Goal: Transaction & Acquisition: Purchase product/service

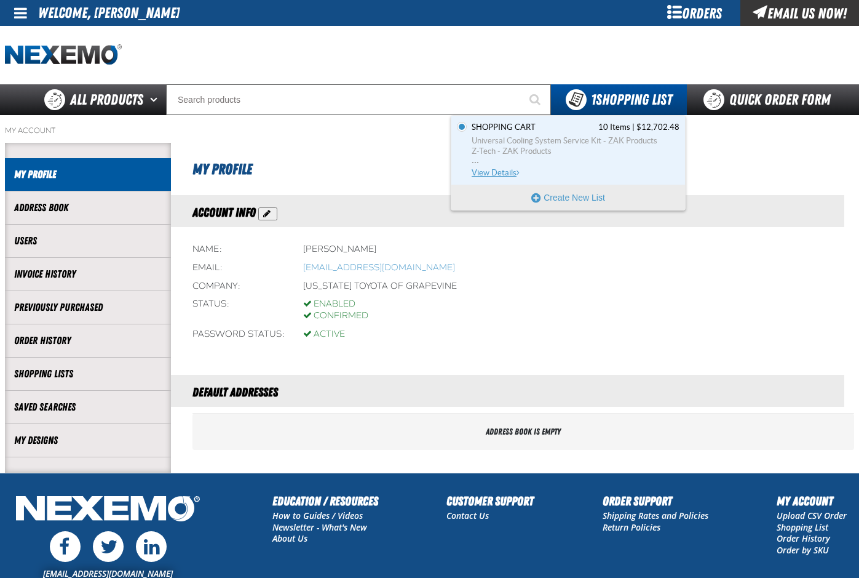
click at [512, 133] on link "Shopping Cart 10 Items | $12,702.48 Universal Cooling System Service Kit - ZAK …" at bounding box center [574, 150] width 210 height 57
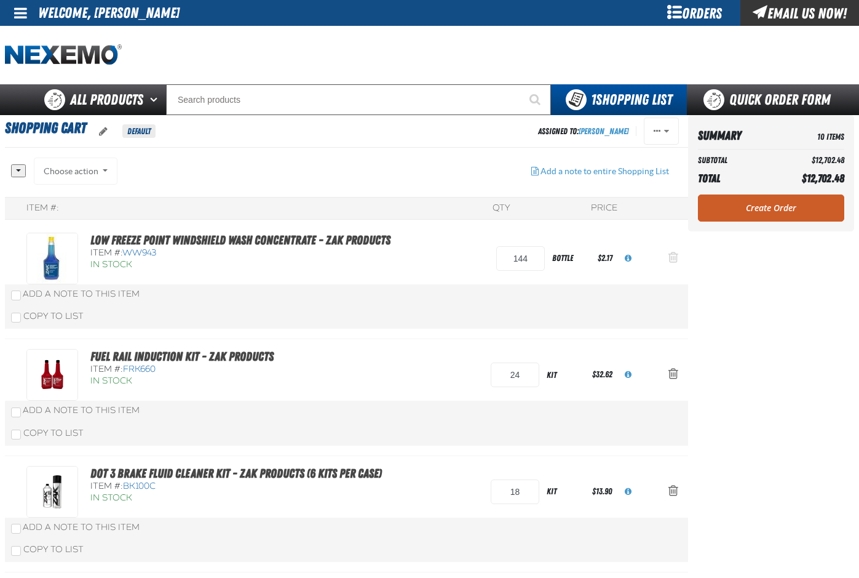
click at [669, 255] on span "Action Remove Low Freeze Point Windshield Wash Concentrate - ZAK Products from …" at bounding box center [674, 257] width 10 height 12
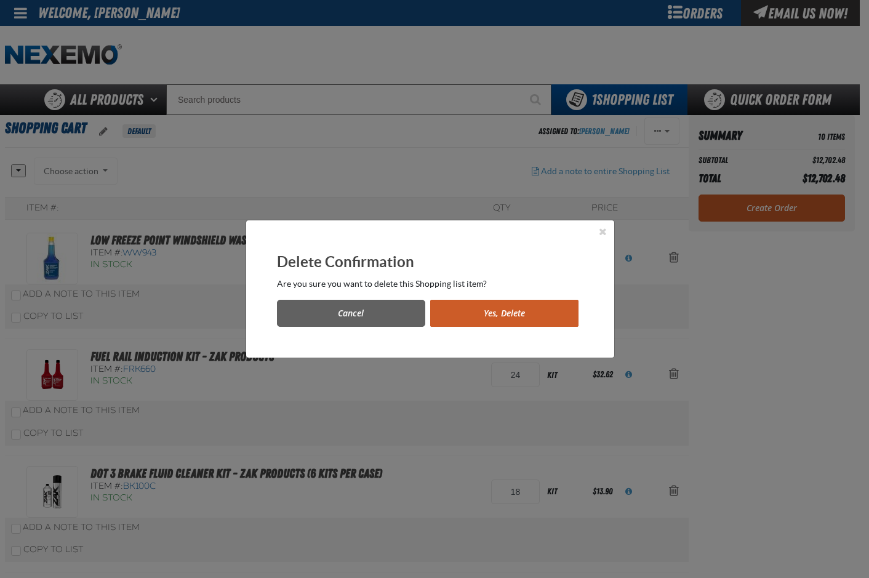
click at [509, 310] on button "Yes, Delete" at bounding box center [504, 313] width 148 height 27
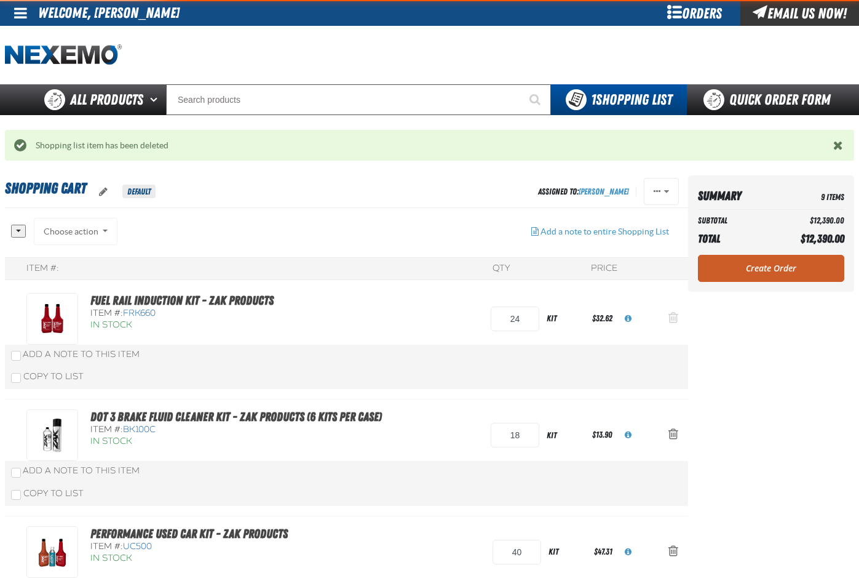
click at [674, 314] on span "Action Remove Fuel Rail Induction Kit - ZAK Products from Shopping Cart" at bounding box center [674, 317] width 10 height 12
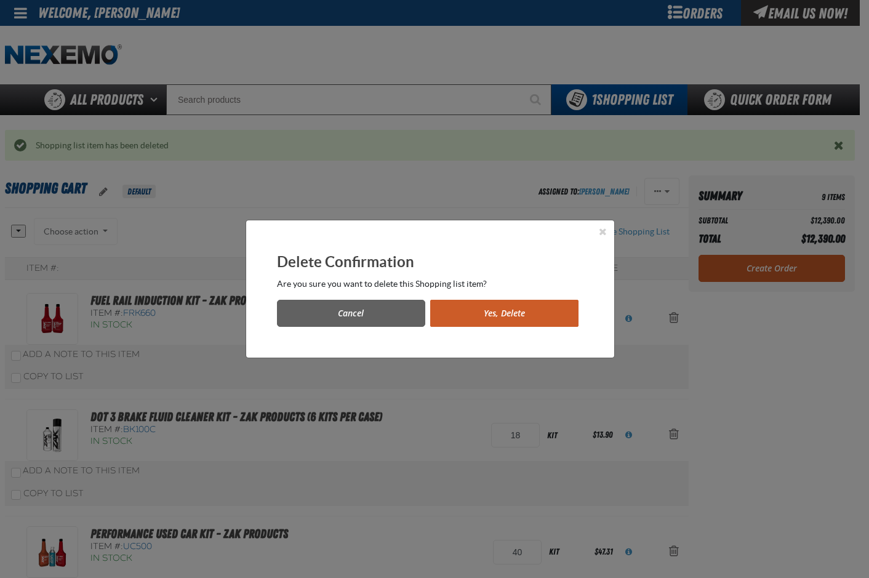
click at [538, 304] on button "Yes, Delete" at bounding box center [504, 313] width 148 height 27
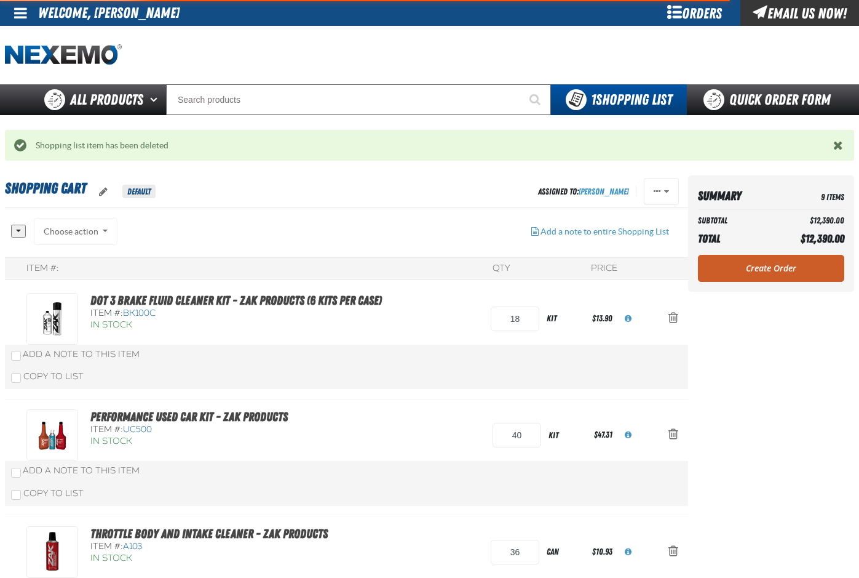
click at [673, 316] on span "Action Remove DOT 3 Brake Fluid Cleaner Kit - ZAK Products (6 Kits per Case) fr…" at bounding box center [674, 317] width 10 height 12
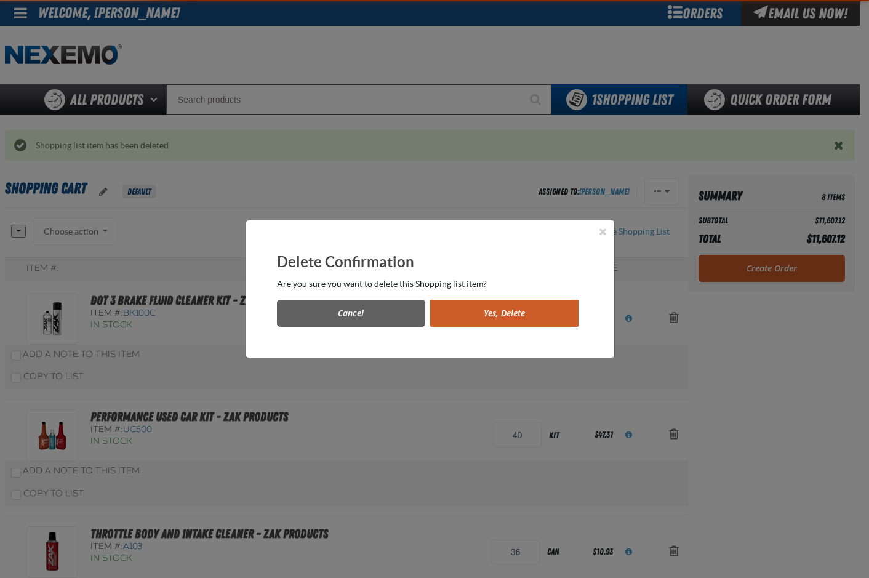
click at [557, 310] on button "Yes, Delete" at bounding box center [504, 313] width 148 height 27
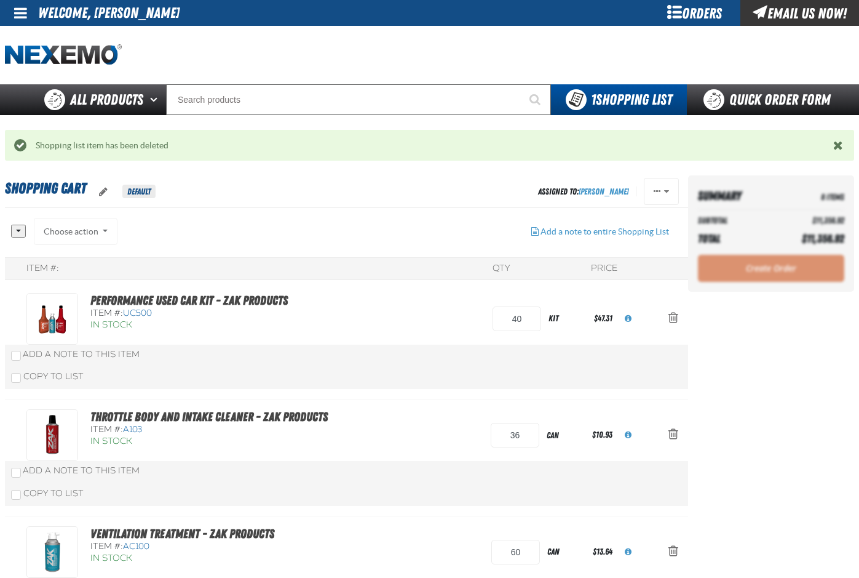
click at [674, 317] on span "Action Remove Performance Used Car Kit - ZAK Products from Shopping Cart" at bounding box center [674, 317] width 10 height 12
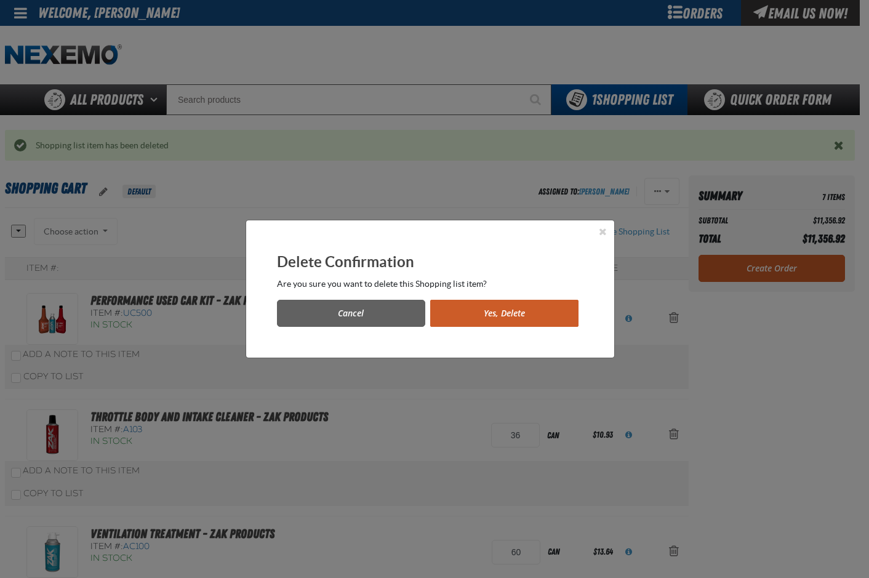
click at [544, 317] on button "Yes, Delete" at bounding box center [504, 313] width 148 height 27
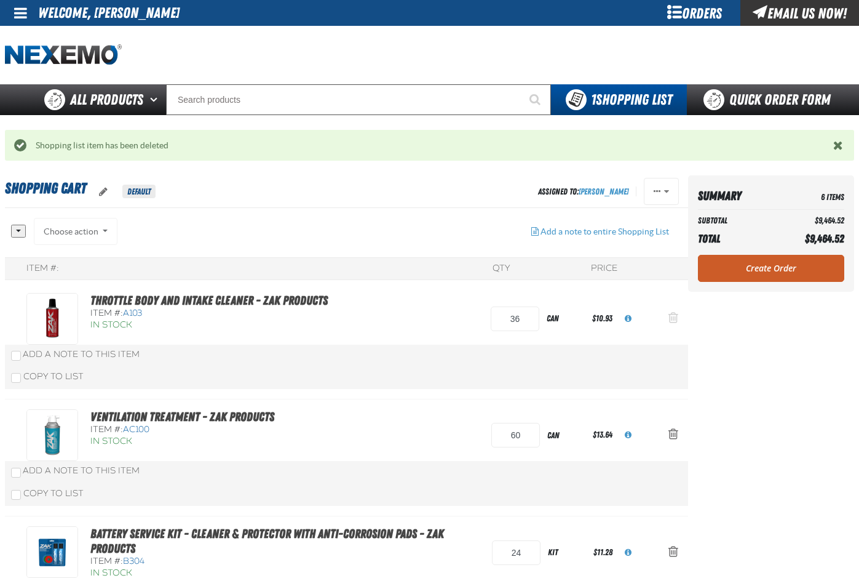
click at [675, 318] on span "Action Remove Throttle Body and Intake Cleaner - ZAK Products from Shopping Cart" at bounding box center [674, 317] width 10 height 12
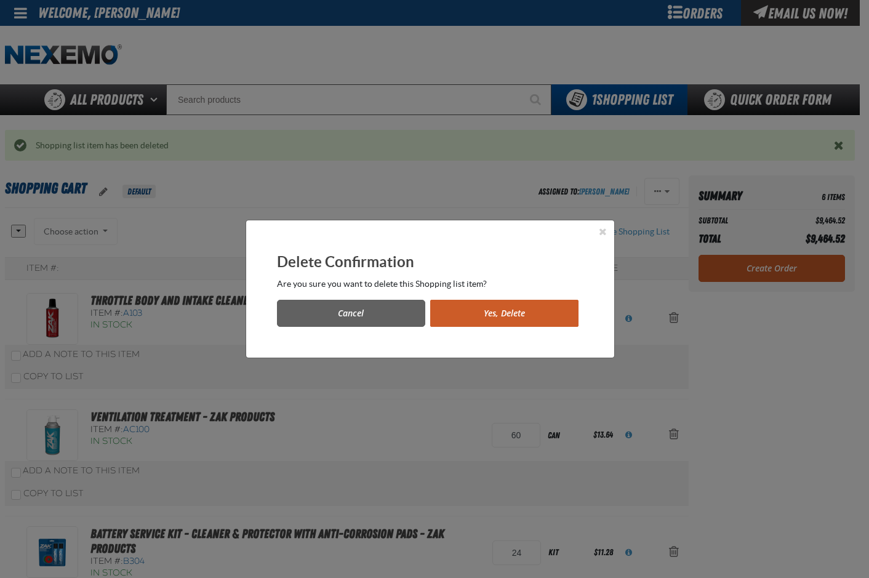
click at [573, 317] on button "Yes, Delete" at bounding box center [504, 313] width 148 height 27
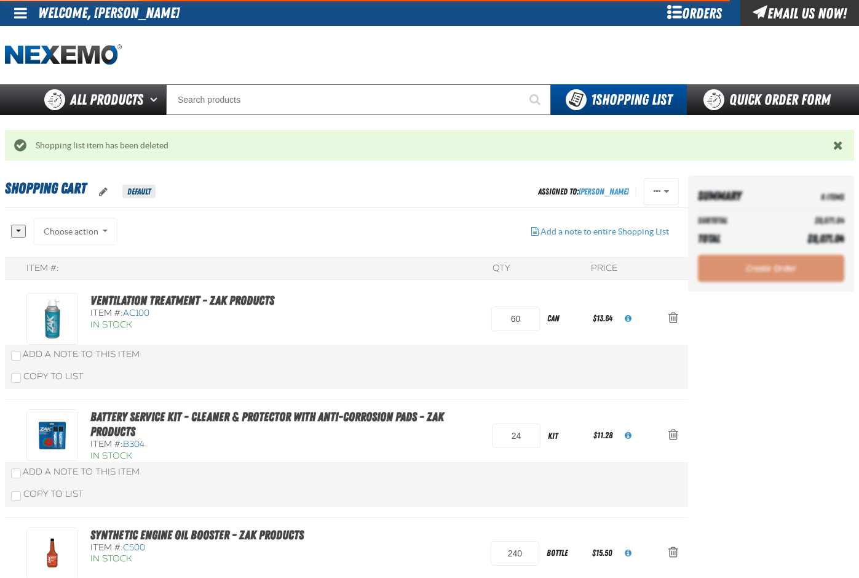
click at [674, 320] on span "Action Remove Ventilation Treatment - ZAK Products from Shopping Cart" at bounding box center [674, 317] width 10 height 12
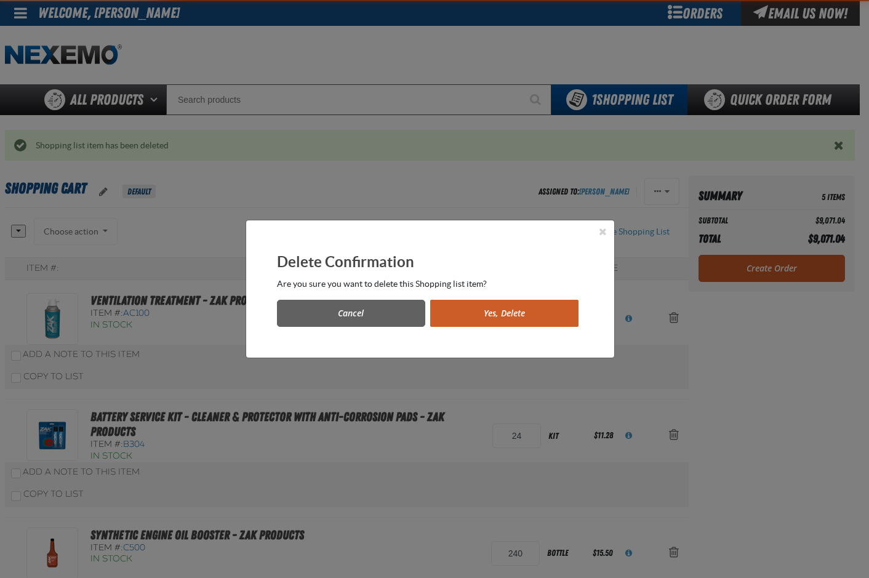
drag, startPoint x: 547, startPoint y: 313, endPoint x: 648, endPoint y: 308, distance: 101.6
click at [549, 312] on button "Yes, Delete" at bounding box center [504, 313] width 148 height 27
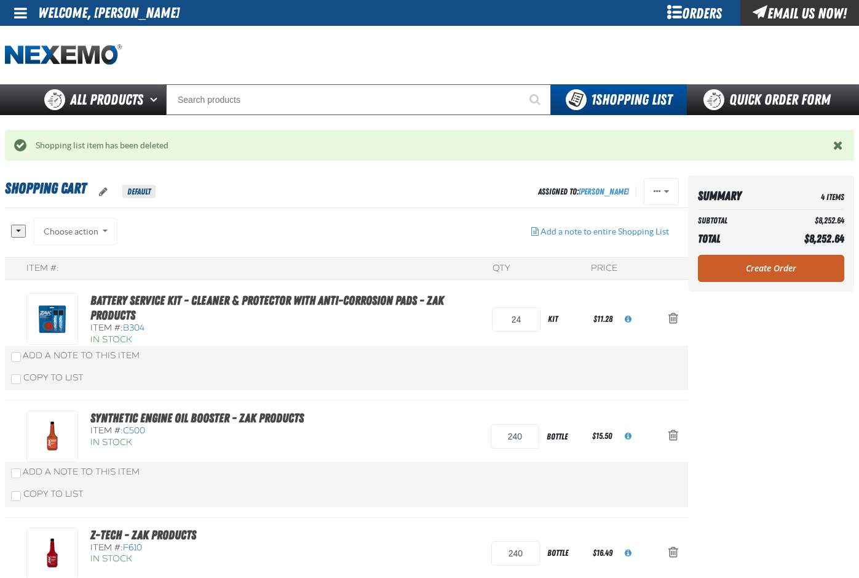
click at [678, 315] on span "Action Remove Battery Service Kit - Cleaner &amp; Protector with Anti-Corrosion…" at bounding box center [674, 318] width 10 height 12
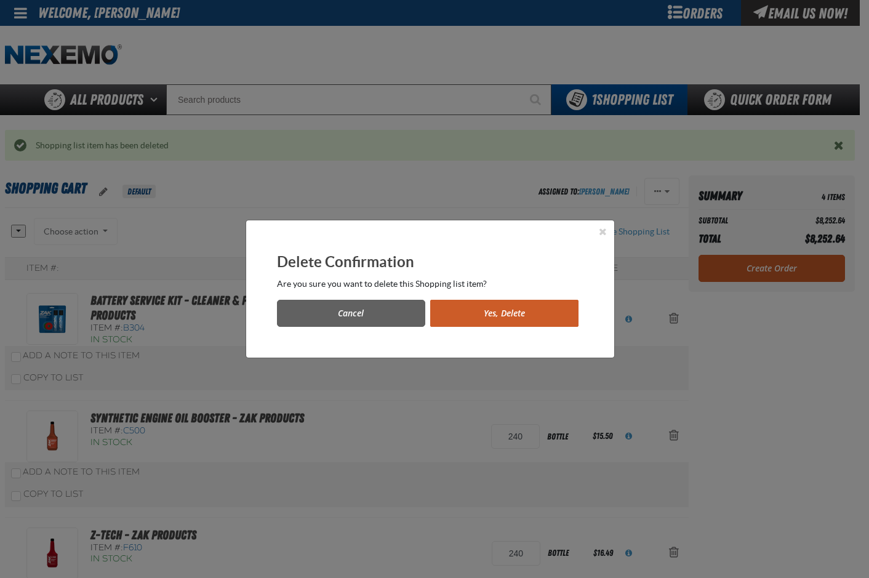
click at [559, 317] on button "Yes, Delete" at bounding box center [504, 313] width 148 height 27
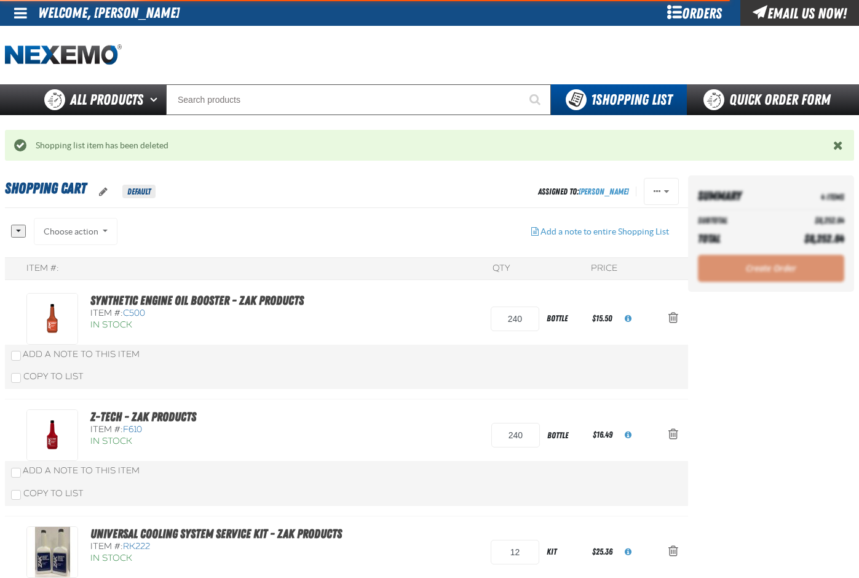
click at [673, 317] on span "Action Remove Synthetic Engine Oil Booster - ZAK Products from Shopping Cart" at bounding box center [674, 317] width 10 height 12
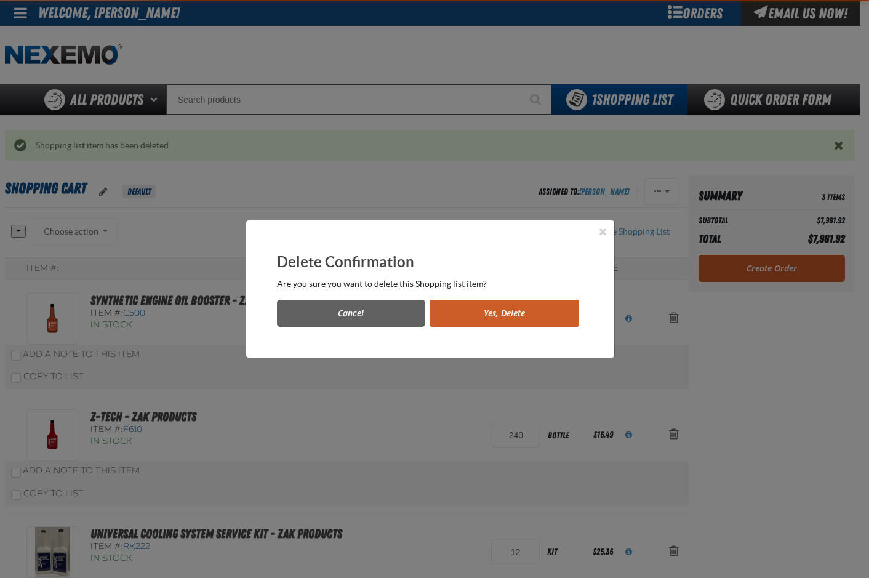
click at [559, 311] on button "Yes, Delete" at bounding box center [504, 313] width 148 height 27
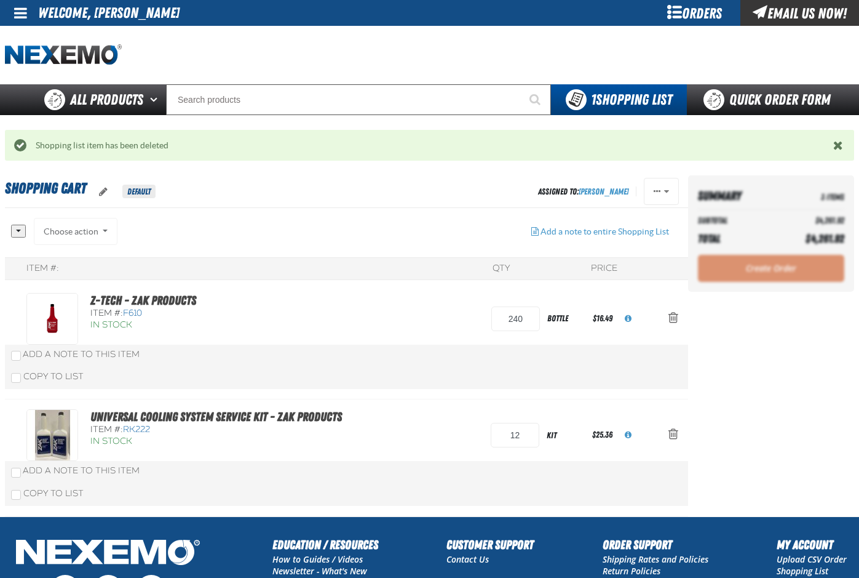
click at [675, 316] on span "Action Remove Z-Tech - ZAK Products from Shopping Cart" at bounding box center [674, 317] width 10 height 12
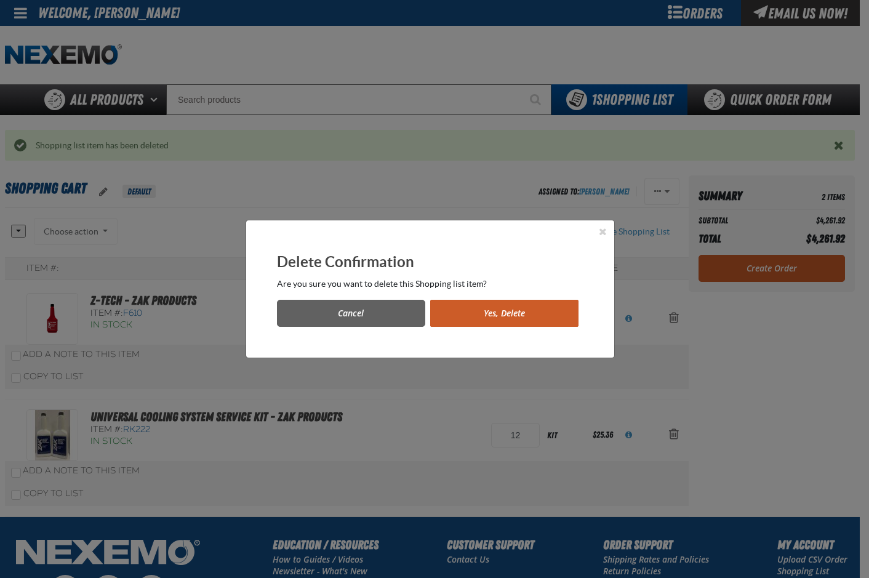
click at [554, 314] on button "Yes, Delete" at bounding box center [504, 313] width 148 height 27
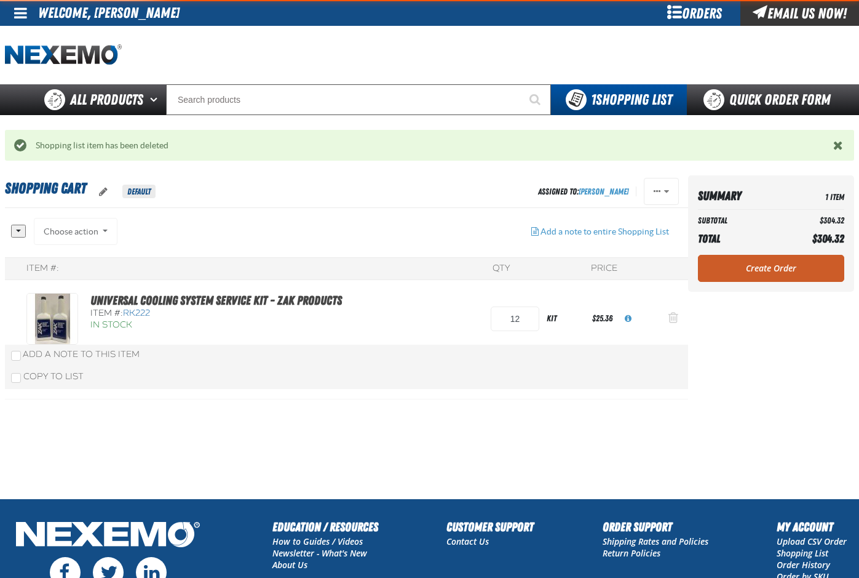
click at [675, 317] on span "Action Remove Universal Cooling System Service Kit - ZAK Products from Shopping…" at bounding box center [674, 317] width 10 height 12
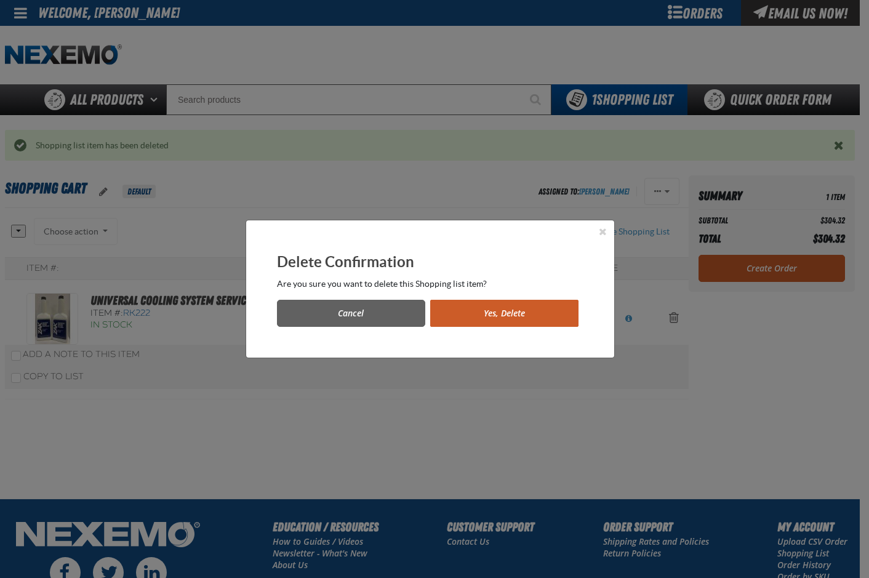
click at [560, 312] on button "Yes, Delete" at bounding box center [504, 313] width 148 height 27
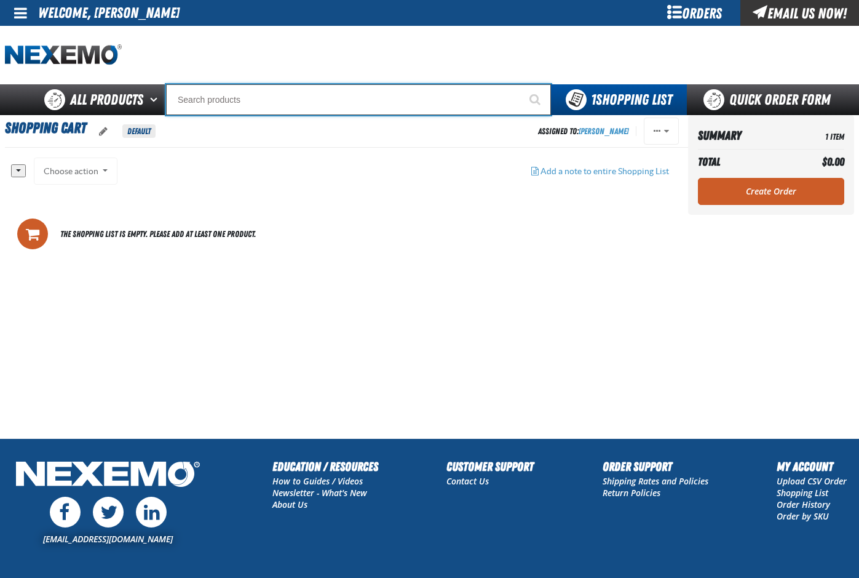
click at [330, 102] on input "Search" at bounding box center [358, 99] width 385 height 31
click at [217, 100] on input "Search" at bounding box center [358, 99] width 385 height 31
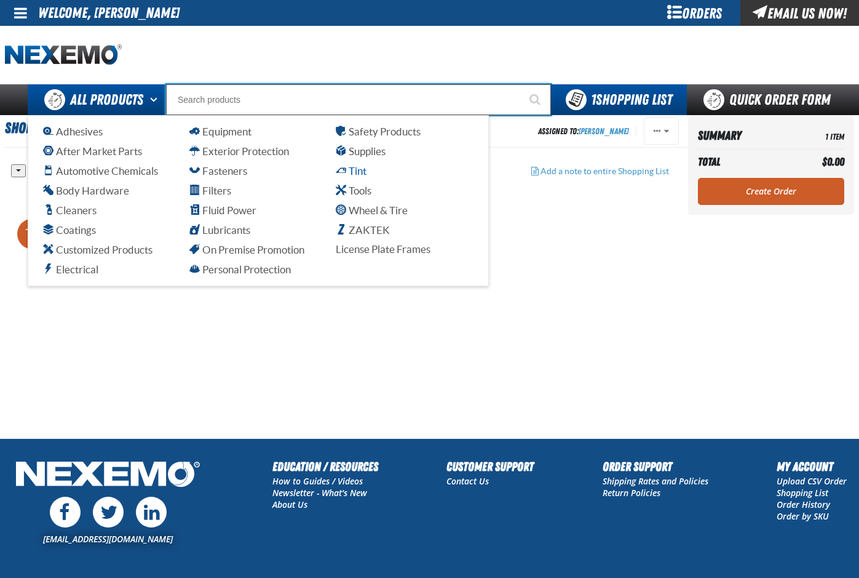
click at [348, 170] on span "Tint" at bounding box center [351, 171] width 31 height 12
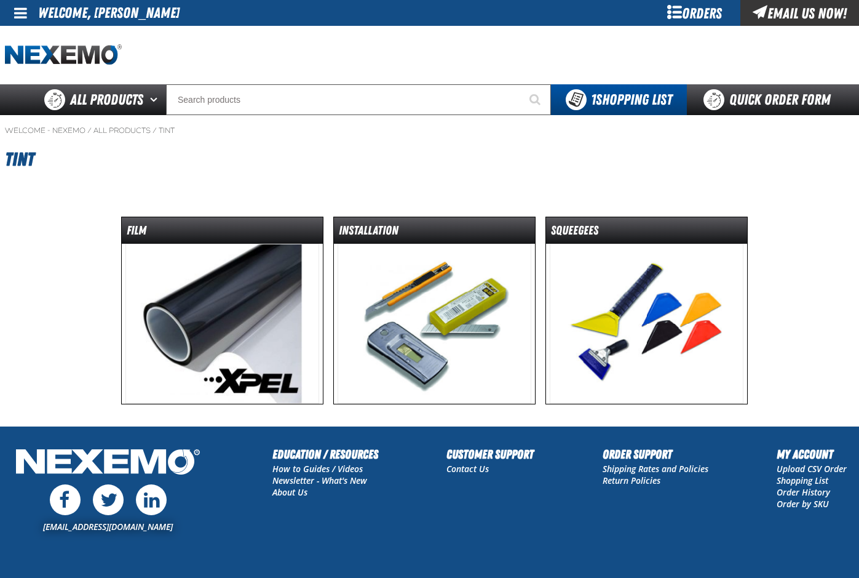
click at [210, 316] on img at bounding box center [222, 324] width 194 height 160
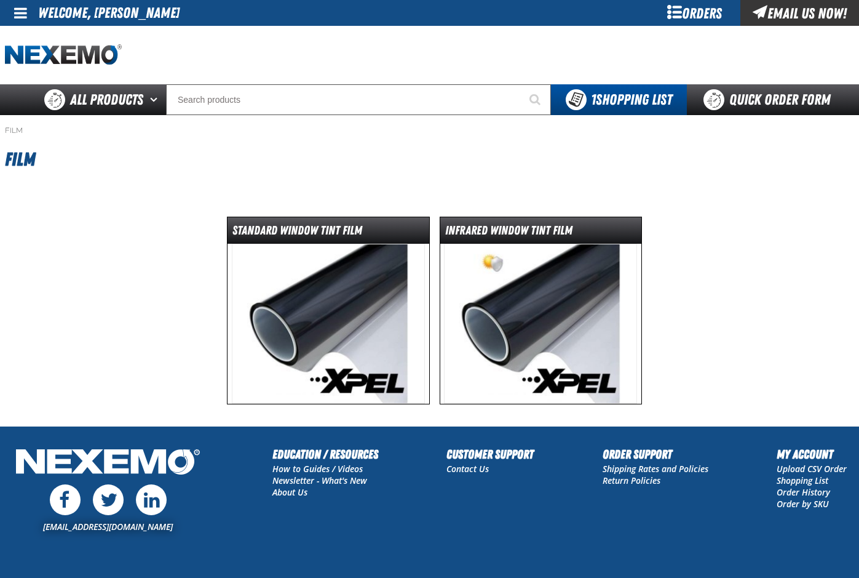
click at [336, 317] on img at bounding box center [329, 324] width 194 height 160
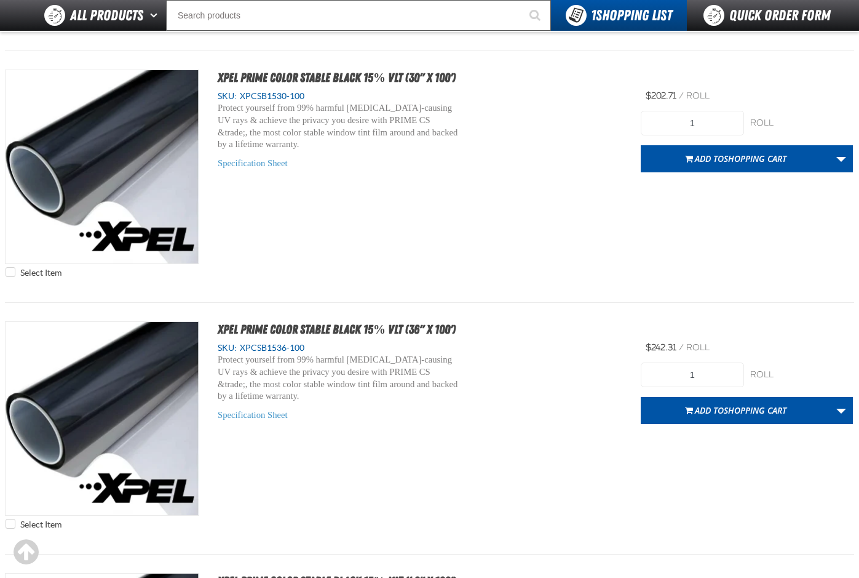
scroll to position [2214, 0]
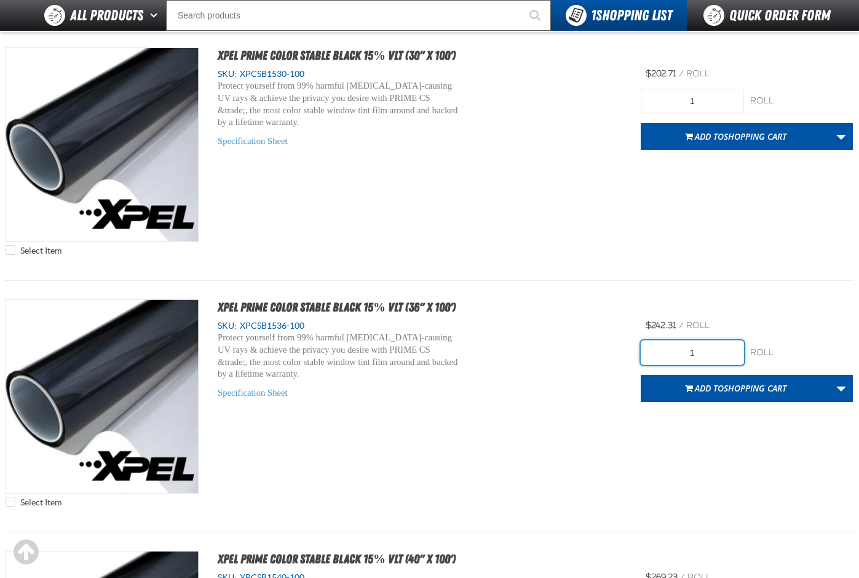
click at [702, 356] on input "1" at bounding box center [692, 352] width 103 height 25
type input "4"
click at [722, 390] on span "Add to Shopping Cart" at bounding box center [741, 388] width 92 height 12
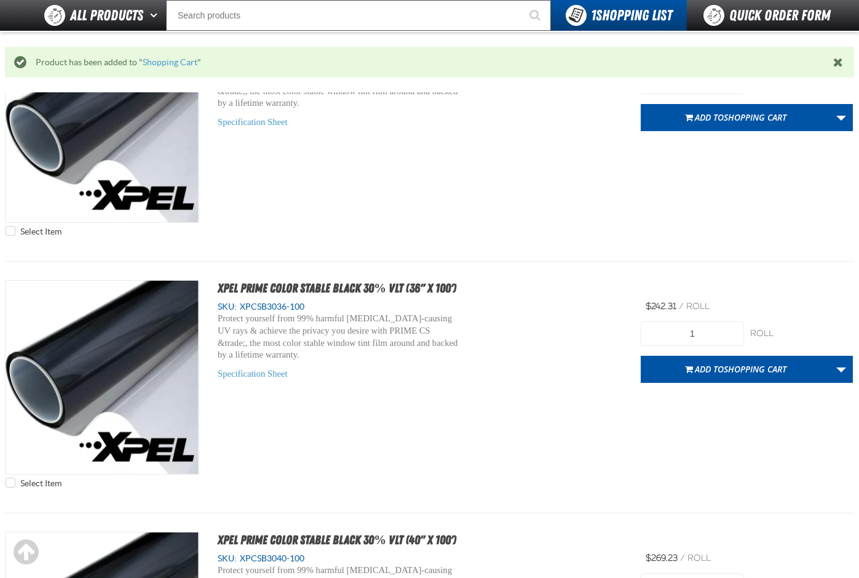
scroll to position [3567, 0]
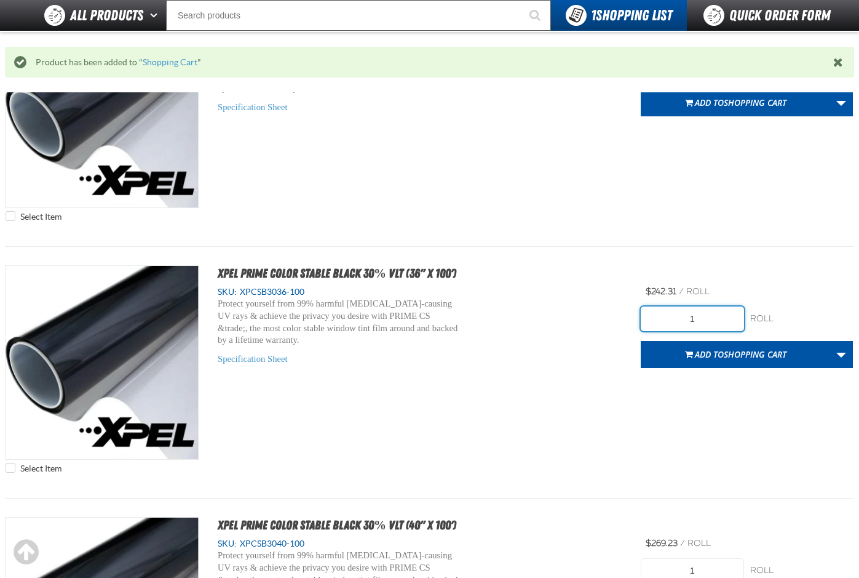
click at [711, 321] on input "1" at bounding box center [692, 318] width 103 height 25
type input "5"
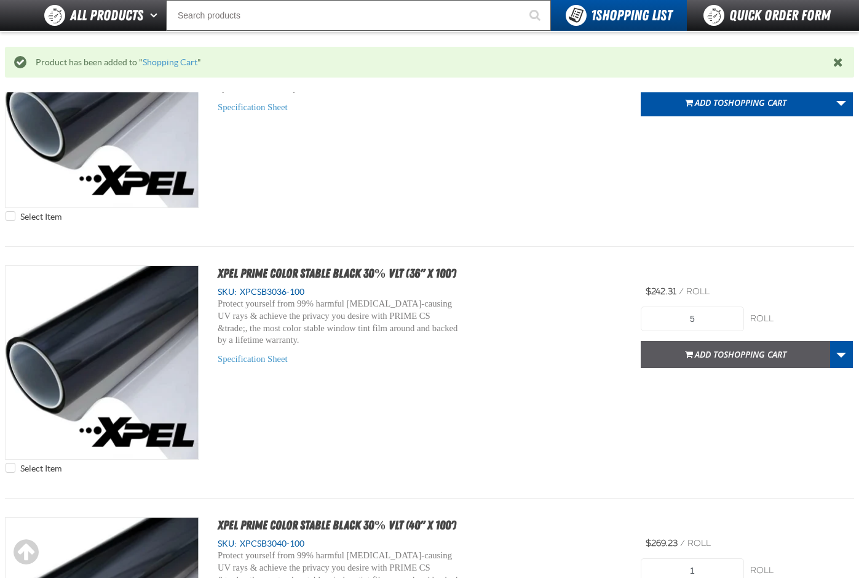
click at [716, 353] on span "Add to Shopping Cart" at bounding box center [741, 354] width 92 height 12
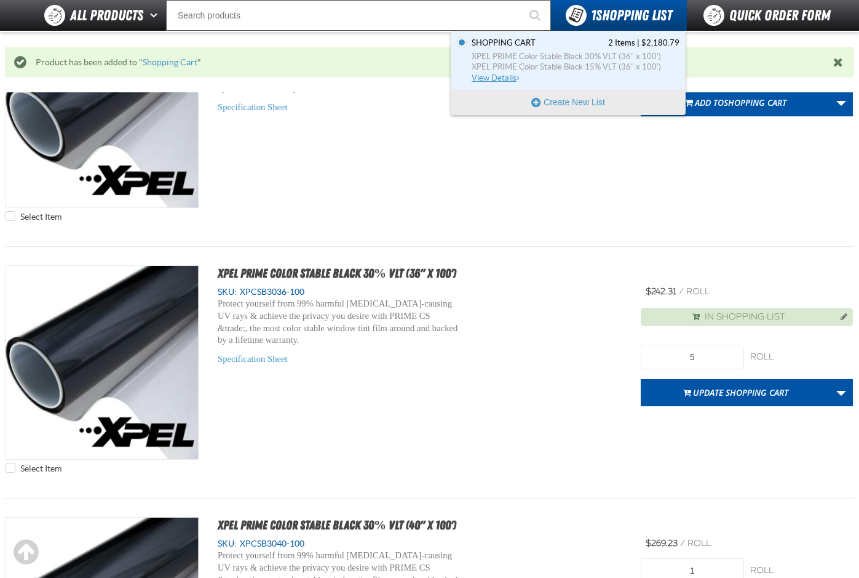
click at [520, 57] on span "XPEL PRIME Color Stable Black 30% VLT (36" x 100')" at bounding box center [576, 56] width 208 height 11
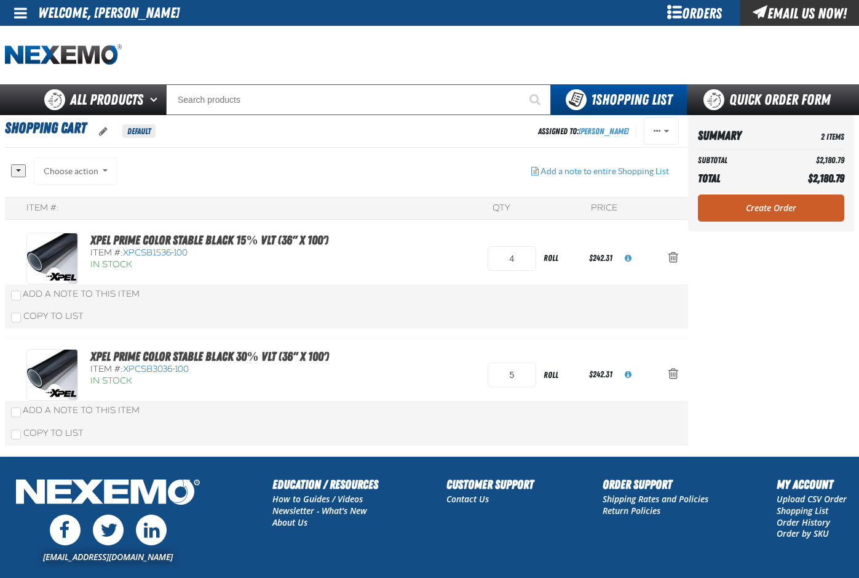
click at [774, 208] on link "Create Order" at bounding box center [771, 207] width 146 height 27
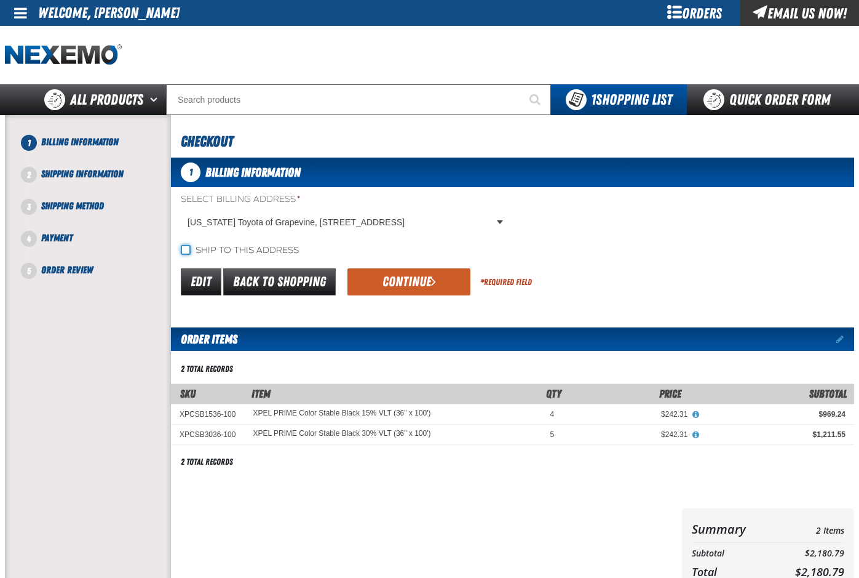
click at [189, 249] on input "Ship to this address" at bounding box center [186, 250] width 10 height 10
checkbox input "true"
click at [381, 276] on button "Continue" at bounding box center [409, 281] width 123 height 27
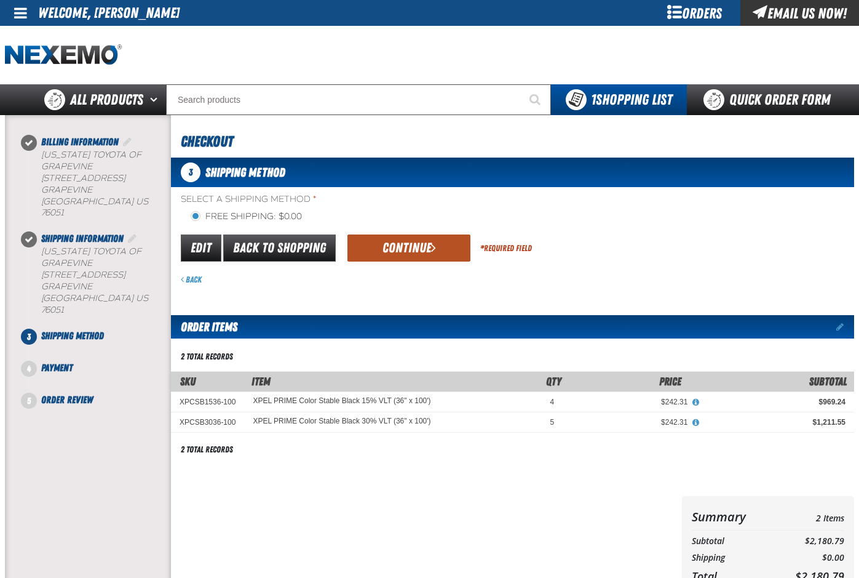
click at [421, 244] on button "Continue" at bounding box center [409, 247] width 123 height 27
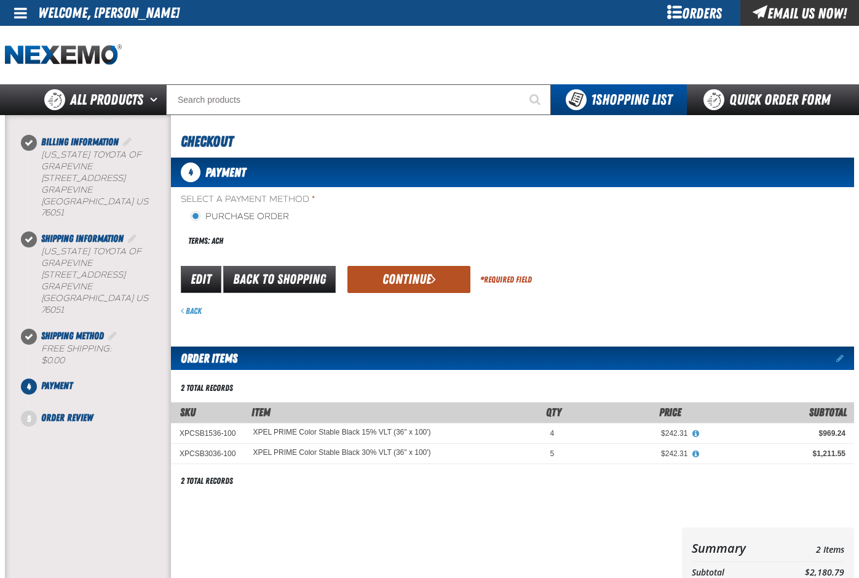
click at [426, 279] on button "Continue" at bounding box center [409, 279] width 123 height 27
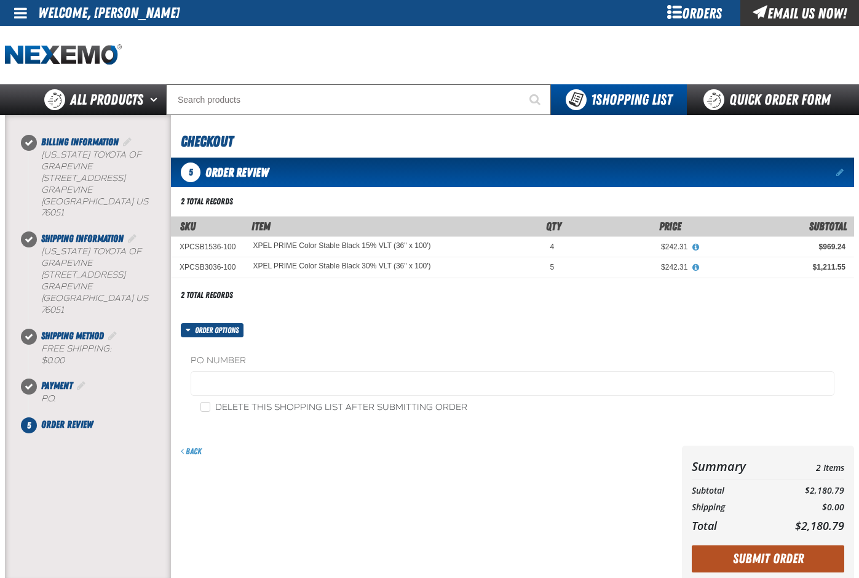
click at [761, 553] on button "Submit Order" at bounding box center [768, 558] width 153 height 27
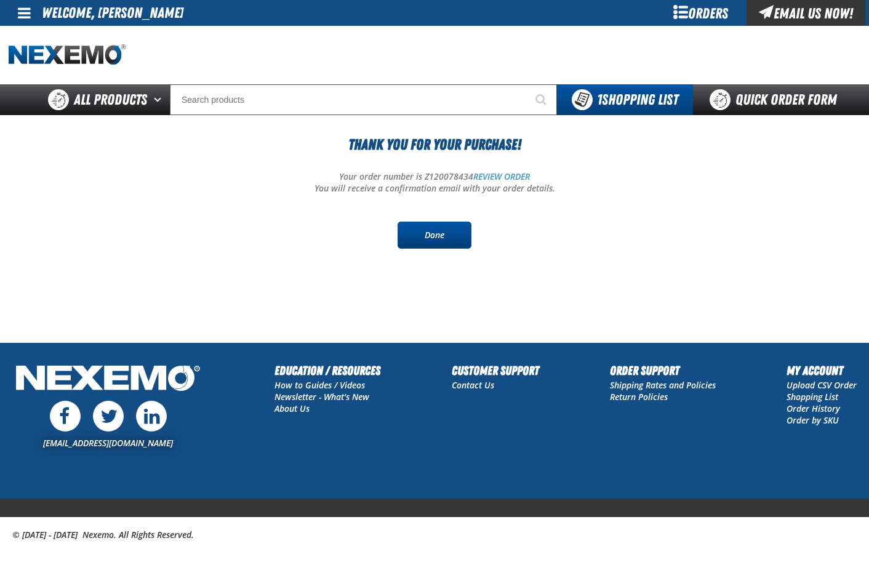
click at [439, 234] on link "Done" at bounding box center [434, 234] width 74 height 27
